Goal: Information Seeking & Learning: Stay updated

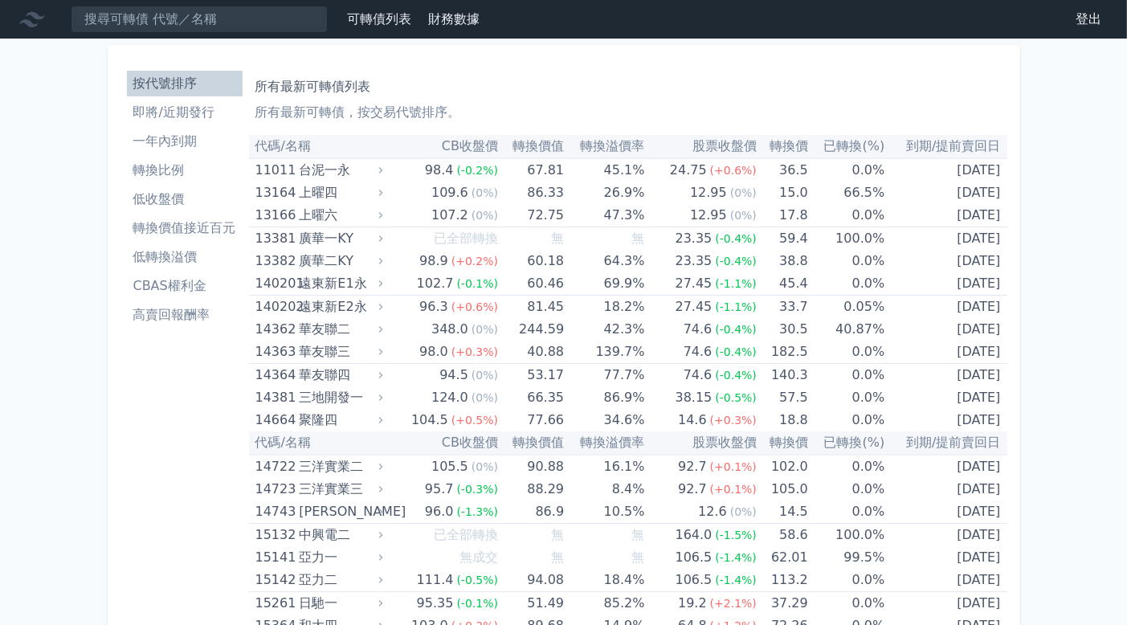
click at [198, 114] on li "即將/近期發行" at bounding box center [185, 112] width 116 height 19
